Goal: Go to known website: Access a specific website the user already knows

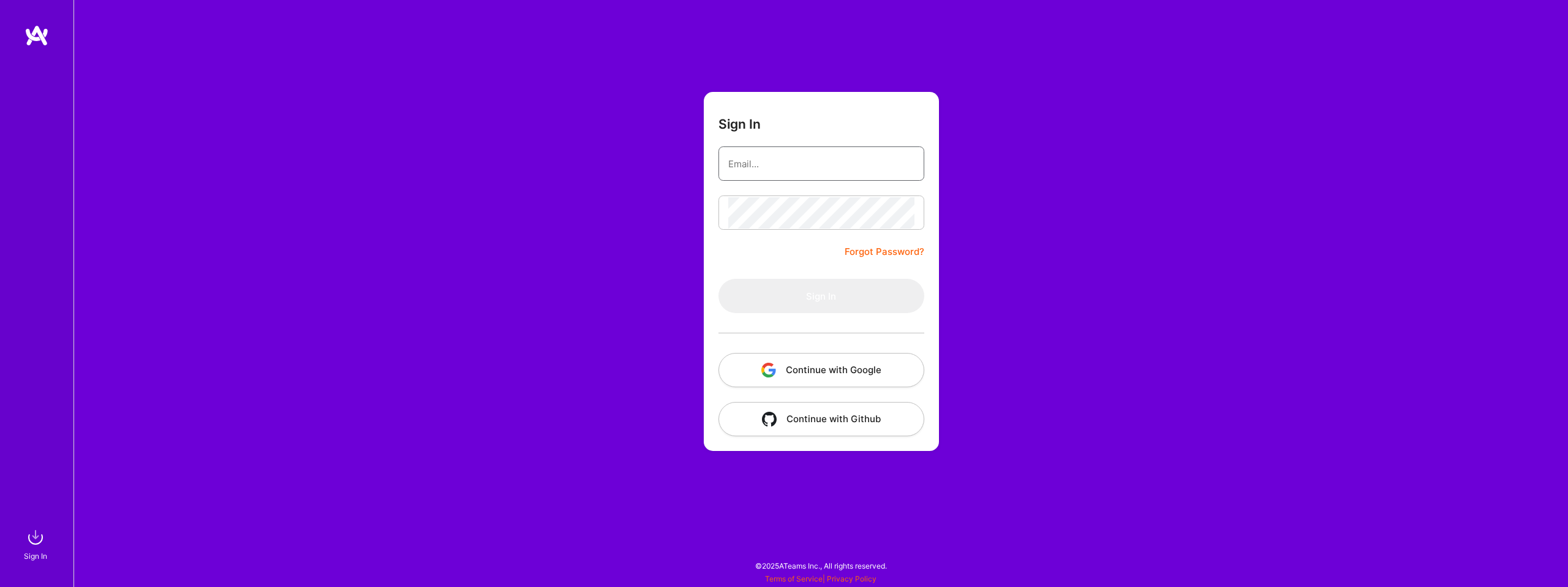
type input "[EMAIL_ADDRESS][DOMAIN_NAME]"
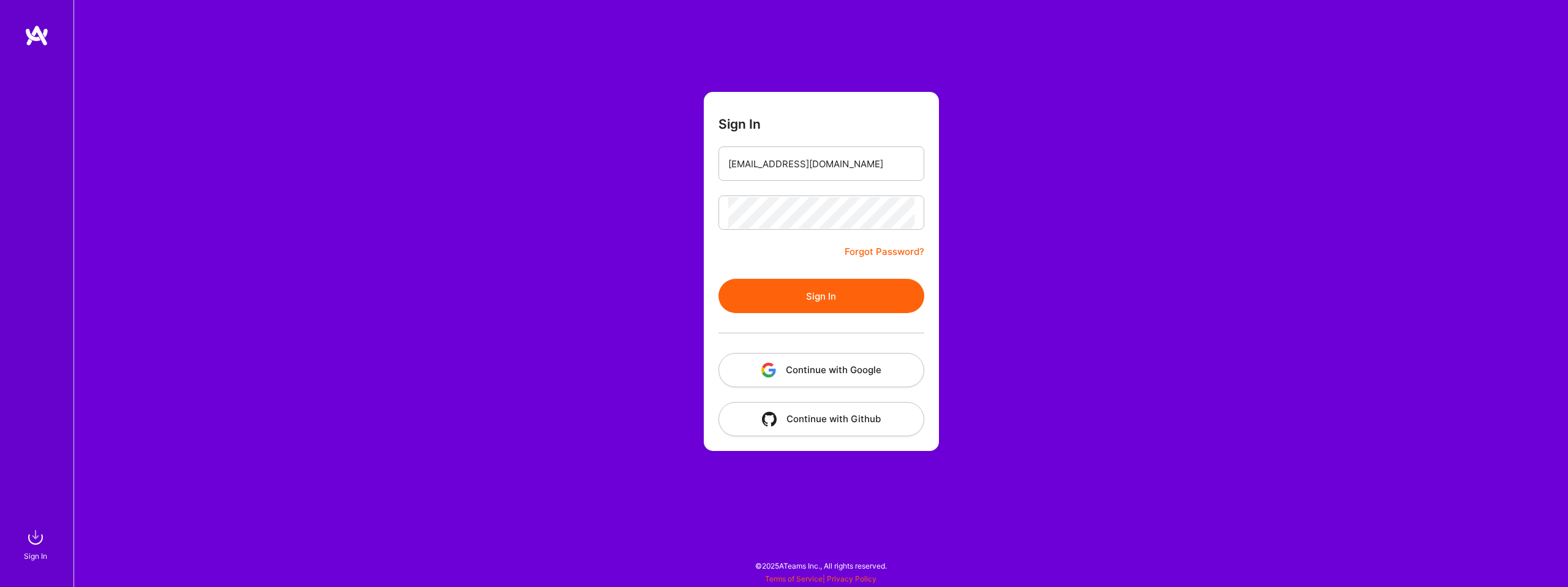
click at [838, 306] on button "Sign In" at bounding box center [821, 295] width 206 height 34
